Goal: Information Seeking & Learning: Learn about a topic

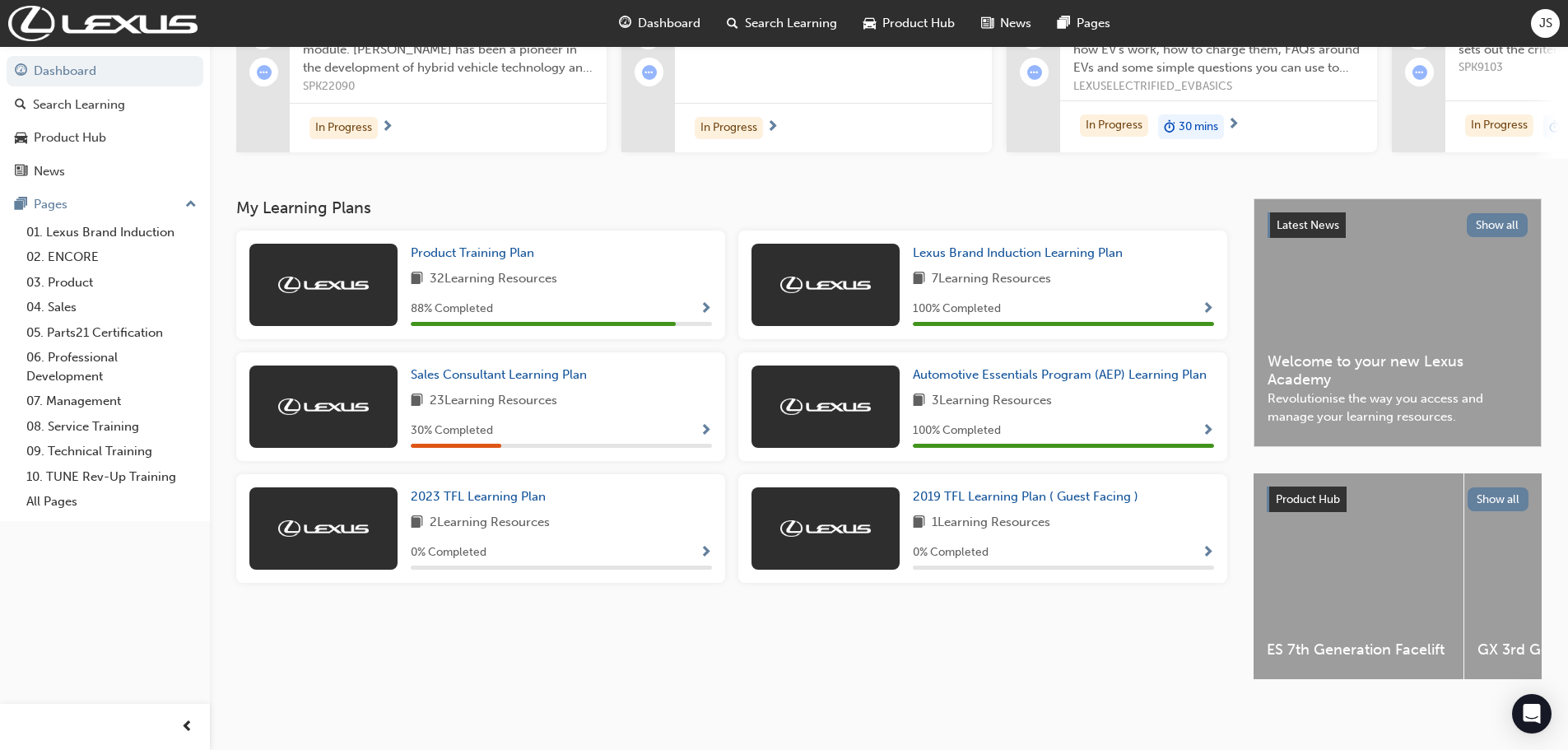
scroll to position [216, 0]
click at [462, 246] on span "Product Training Plan" at bounding box center [472, 253] width 123 height 15
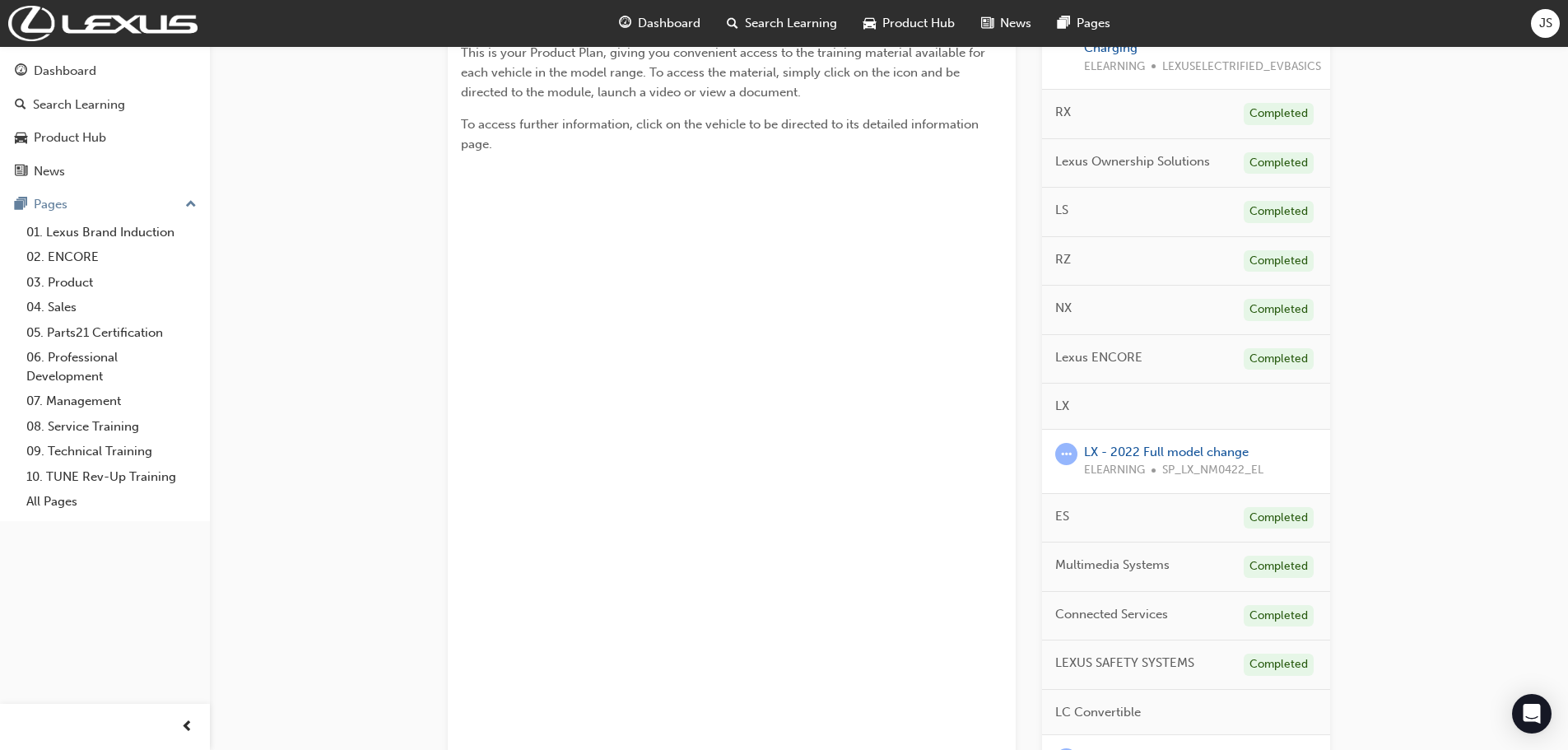
scroll to position [494, 0]
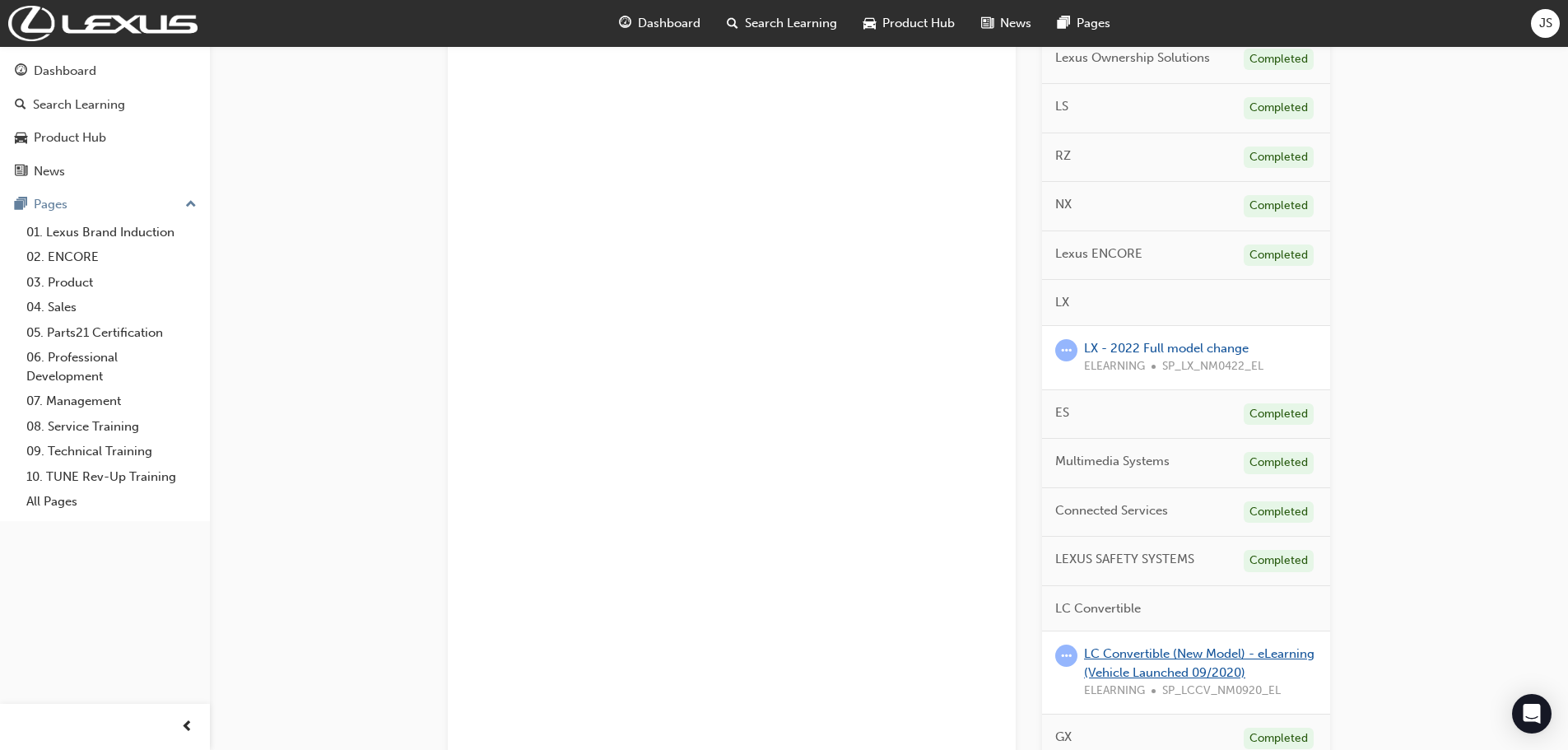
click at [1172, 671] on link "LC Convertible (New Model) - eLearning (Vehicle Launched 09/2020)" at bounding box center [1199, 663] width 230 height 34
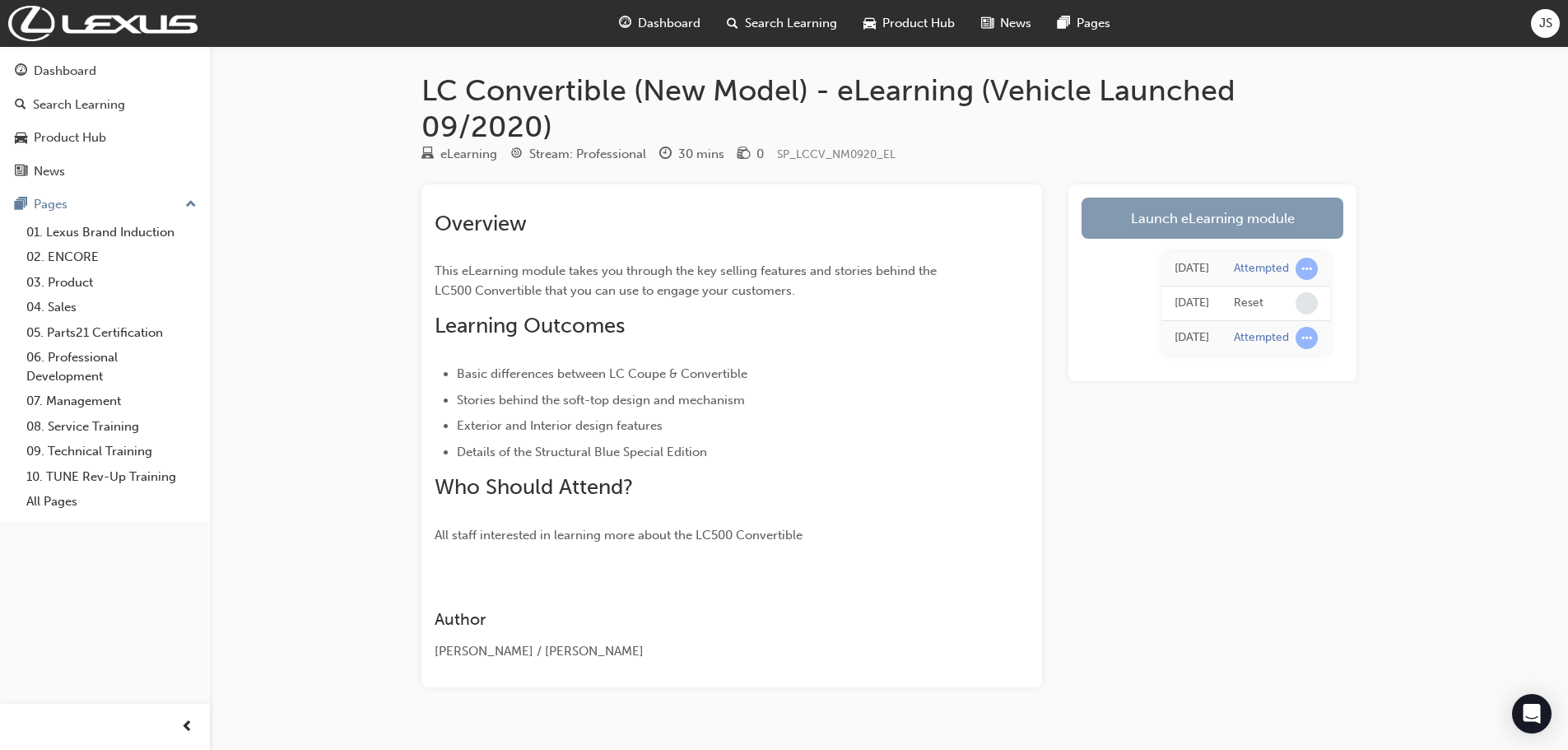
click at [1137, 222] on link "Launch eLearning module" at bounding box center [1212, 218] width 262 height 41
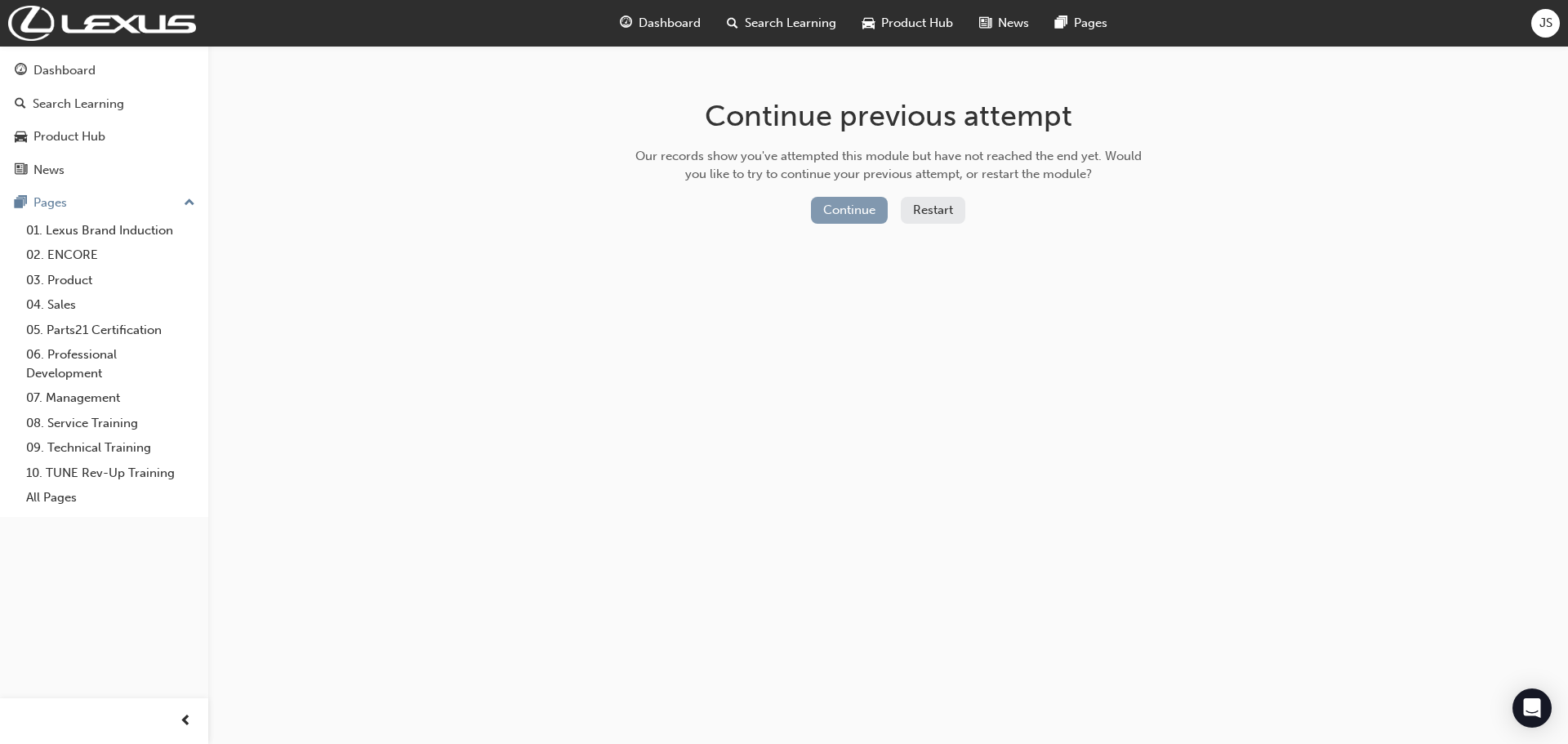
click at [848, 206] on button "Continue" at bounding box center [850, 210] width 77 height 27
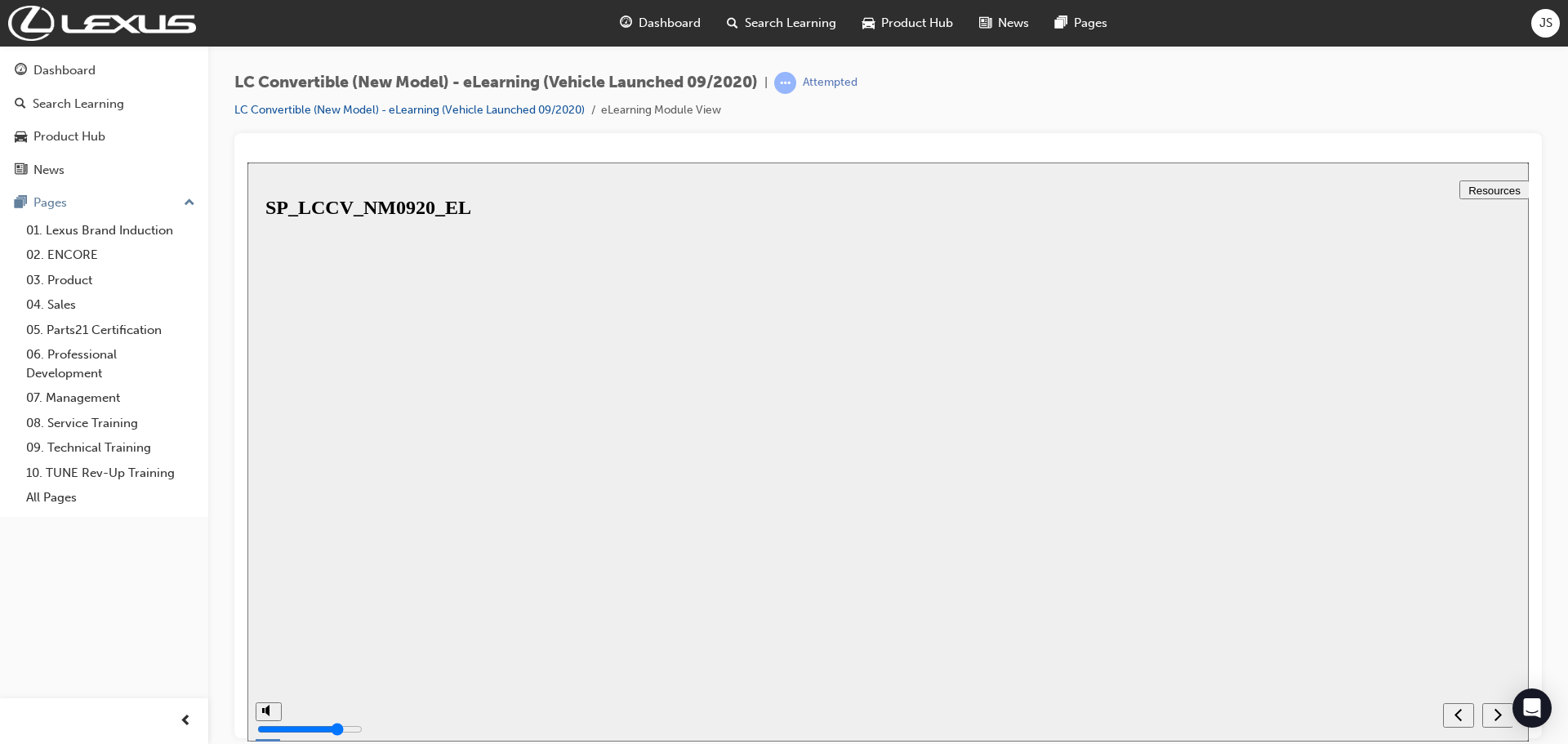
click at [301, 732] on button "Resume" at bounding box center [274, 740] width 54 height 17
